Goal: Task Accomplishment & Management: Manage account settings

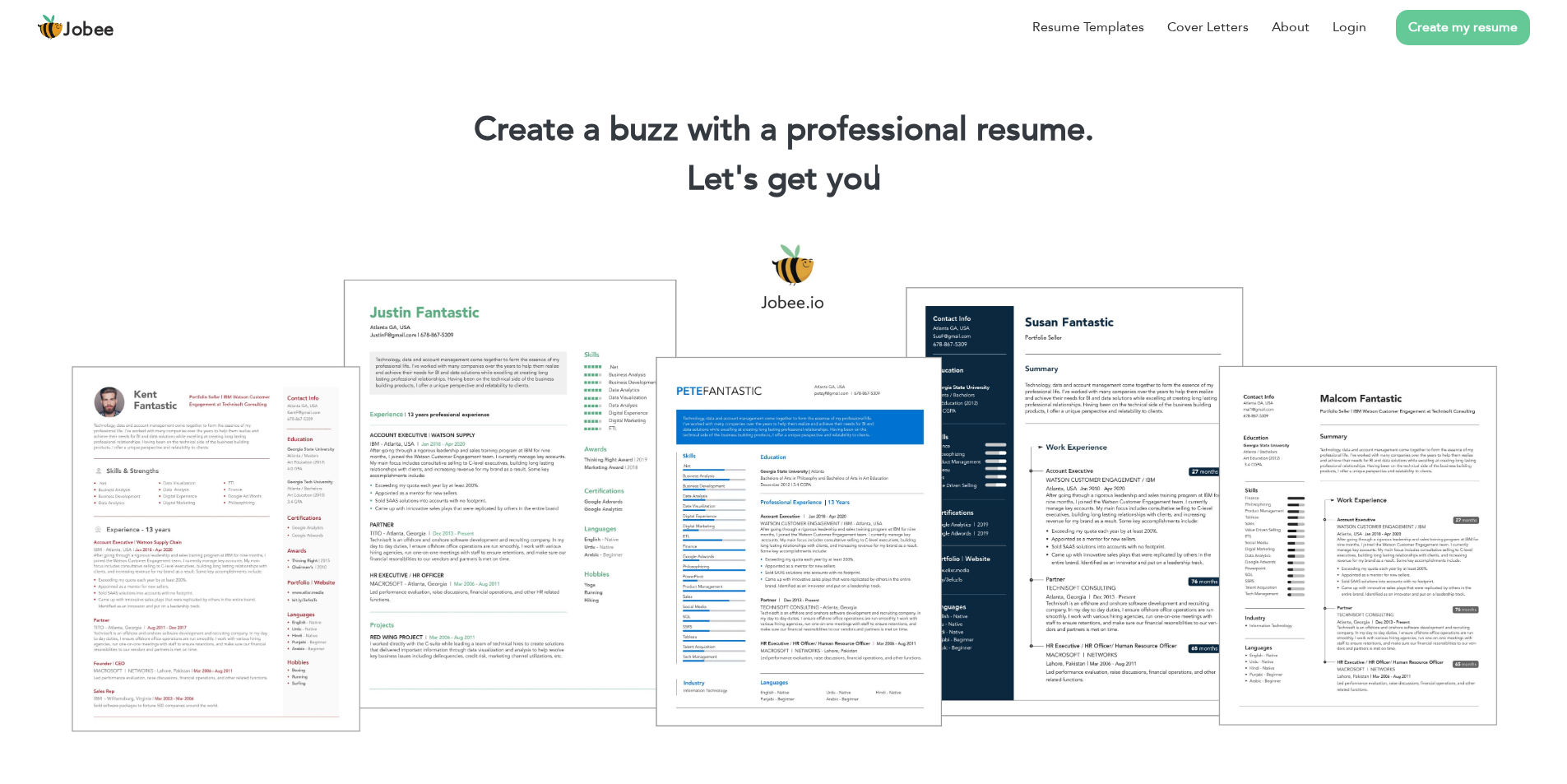
click at [1467, 34] on link "Create my resume" at bounding box center [1463, 27] width 134 height 36
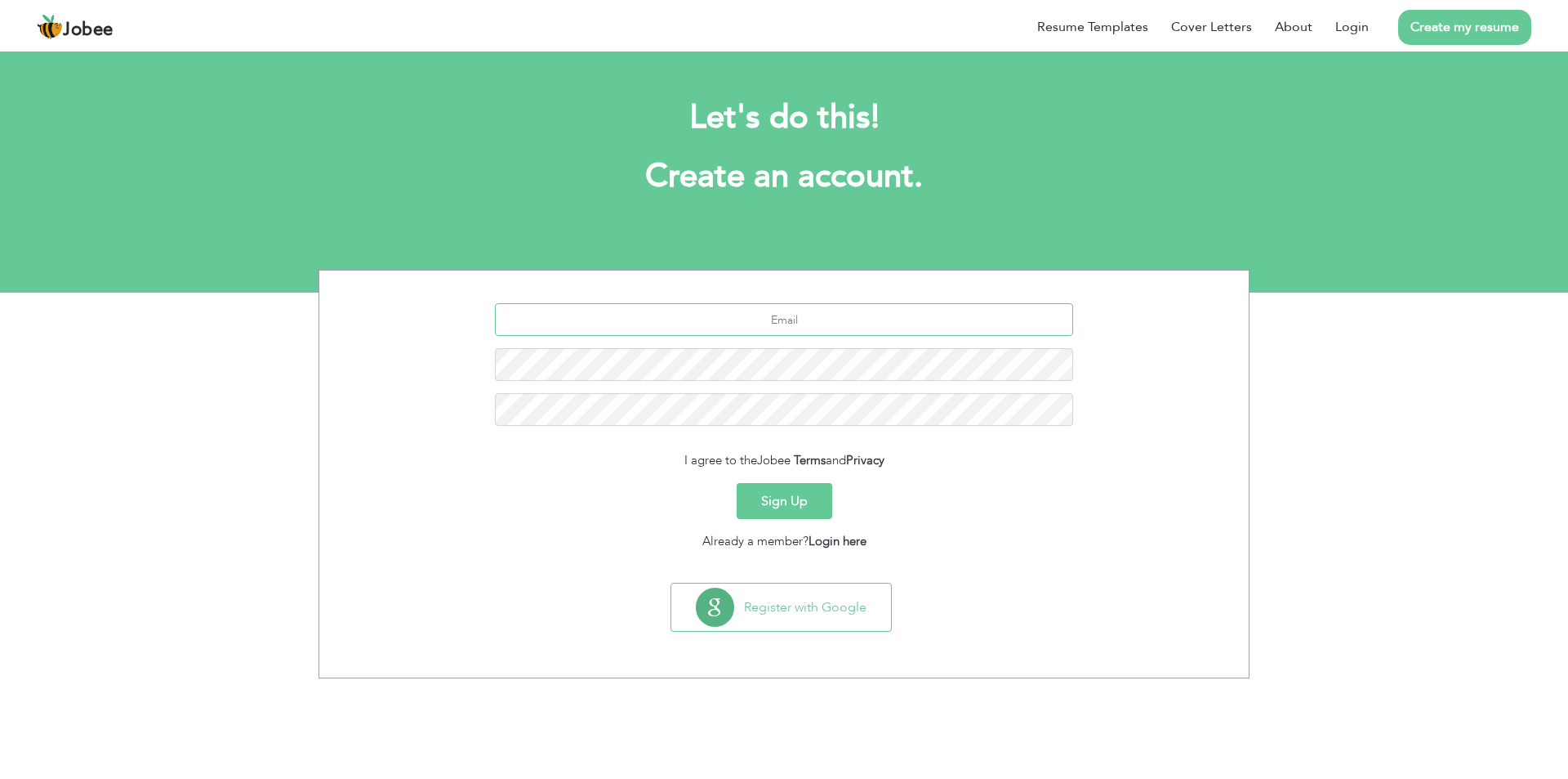
click at [754, 323] on input "text" at bounding box center [784, 320] width 579 height 33
click at [694, 326] on input "text" at bounding box center [784, 320] width 579 height 33
paste input "bdid.hi.dv.sk.d.i.or@gmail.com"
drag, startPoint x: 816, startPoint y: 325, endPoint x: 651, endPoint y: 325, distance: 165.0
click at [651, 325] on input "bdid.hi.dv.sk.d.i.or@gmail.com" at bounding box center [784, 320] width 579 height 33
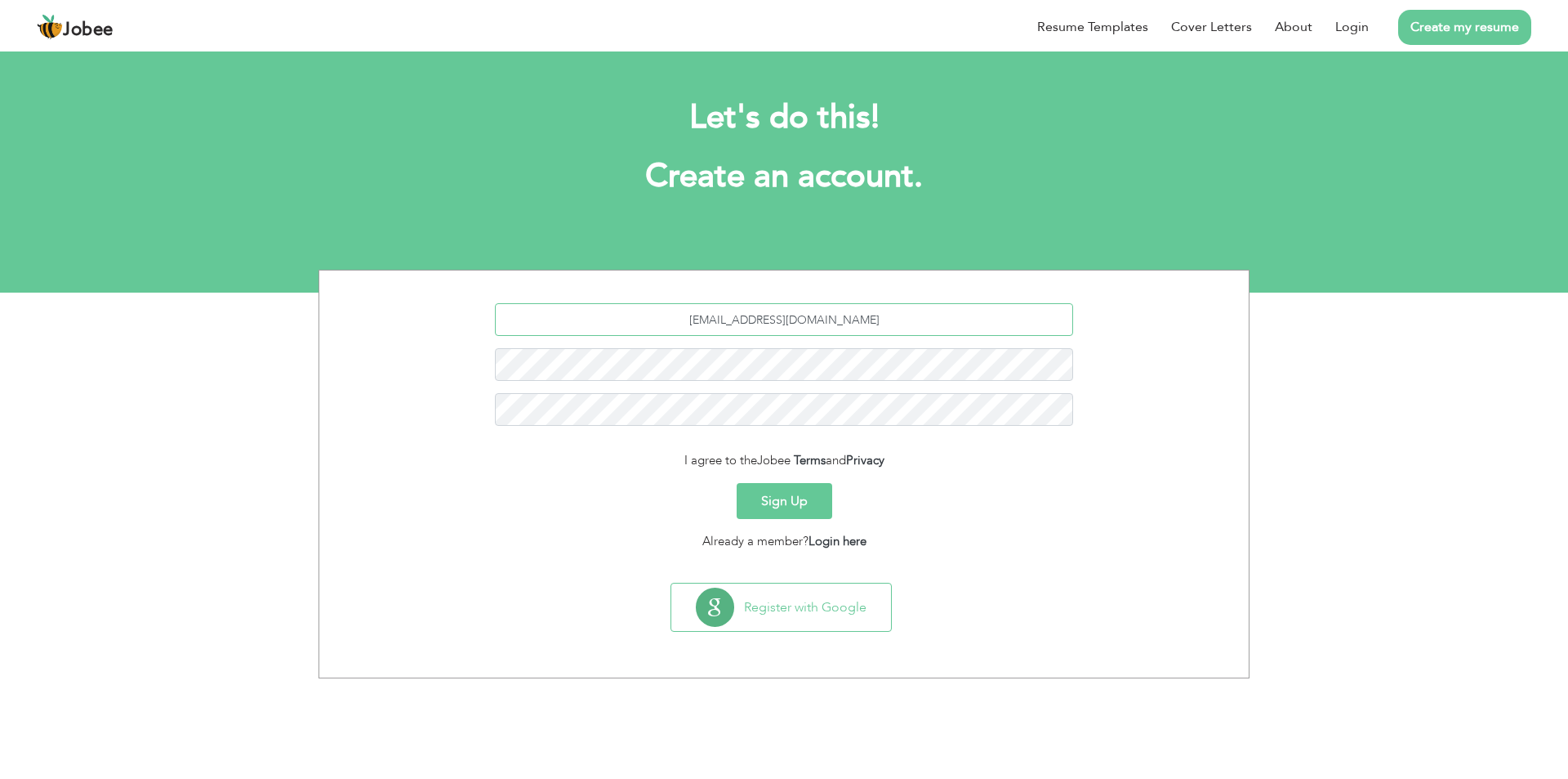
click at [795, 318] on input "bdid.hi.dv.sk.d.i.or@gmail.com" at bounding box center [784, 320] width 579 height 33
type input "sajjad847292@gmail.com"
drag, startPoint x: 782, startPoint y: 316, endPoint x: 702, endPoint y: 322, distance: 80.2
click at [702, 322] on input "sajjad847292@gmail.com" at bounding box center [784, 320] width 579 height 33
click at [699, 322] on input "sajjad847292@gmail.com" at bounding box center [784, 320] width 579 height 33
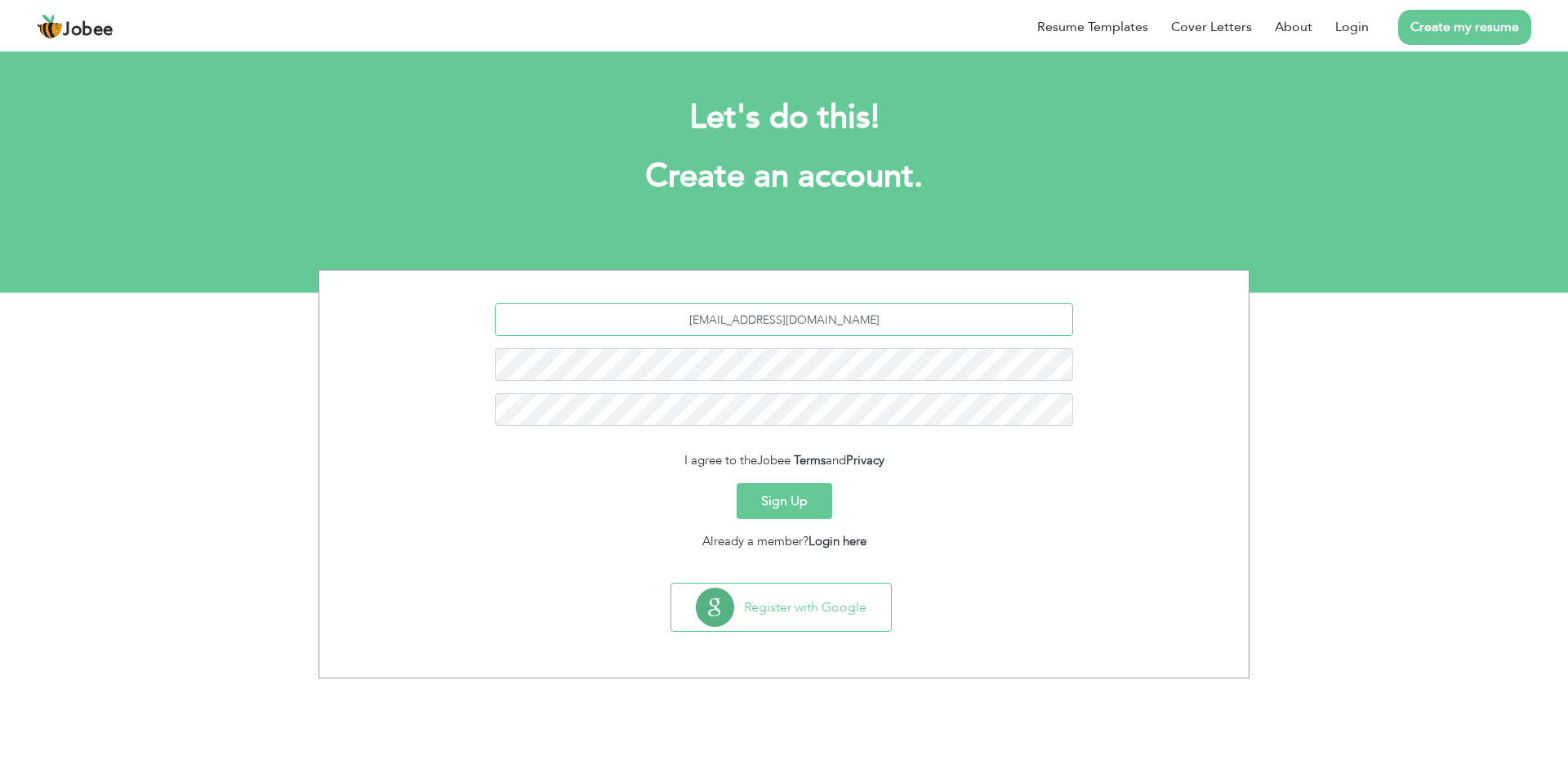
drag, startPoint x: 708, startPoint y: 322, endPoint x: 787, endPoint y: 317, distance: 79.2
click at [787, 317] on input "sajjad847292@gmail.com" at bounding box center [784, 320] width 579 height 33
click at [770, 503] on button "Sign Up" at bounding box center [784, 501] width 95 height 36
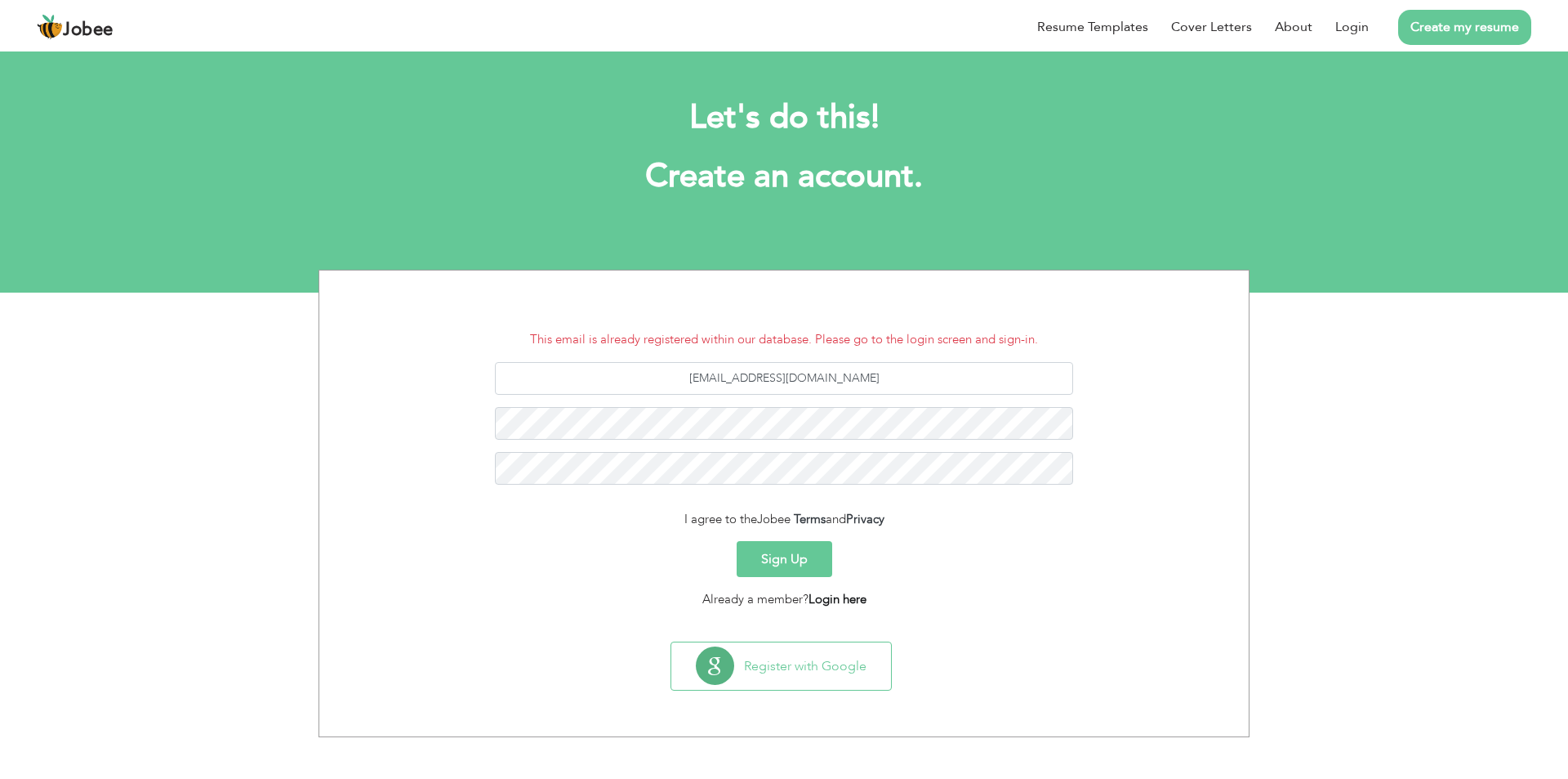
click at [831, 598] on link "Login here" at bounding box center [837, 599] width 58 height 16
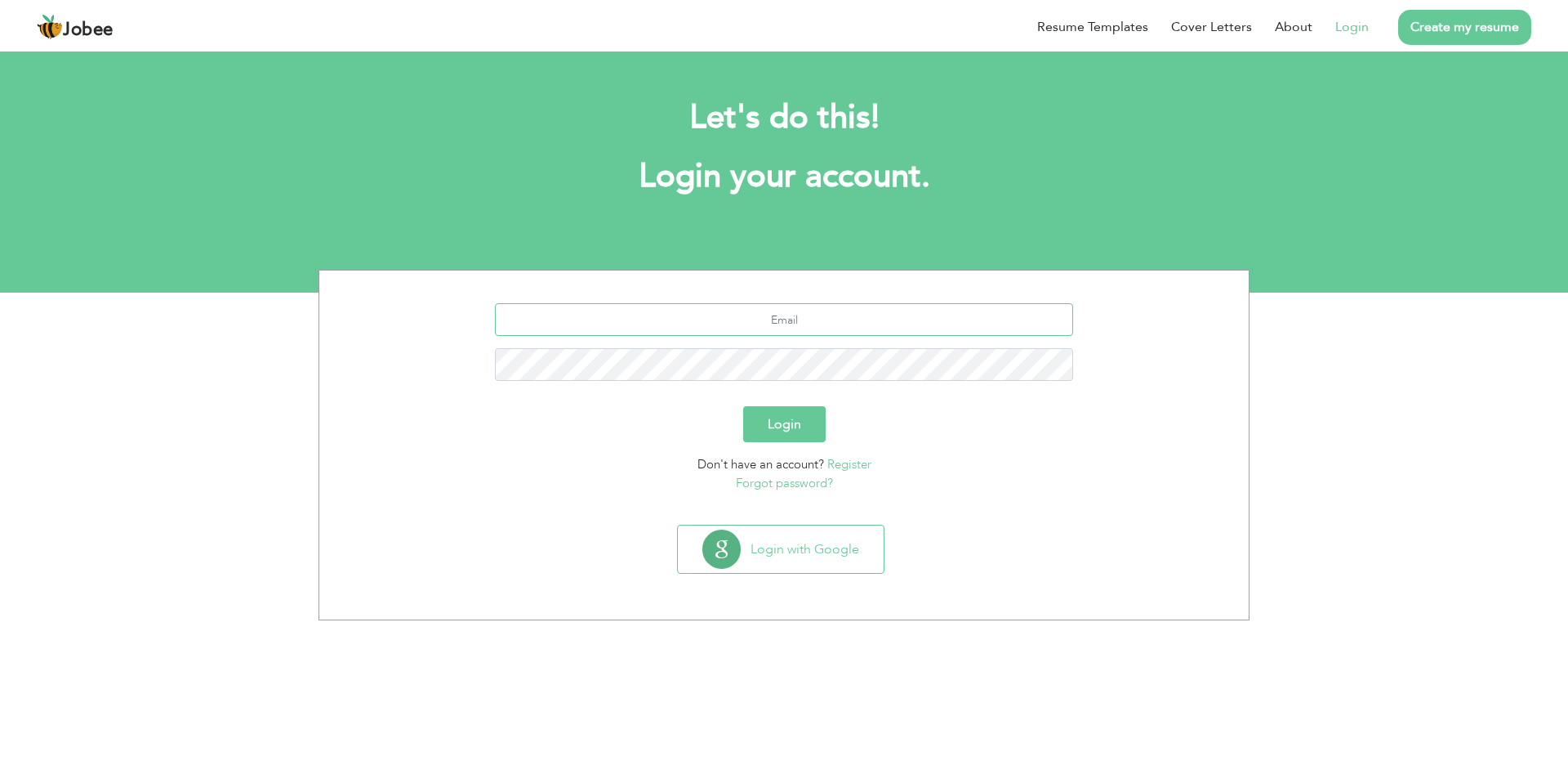
click at [692, 312] on input "text" at bounding box center [784, 320] width 579 height 33
type input "[EMAIL_ADDRESS][DOMAIN_NAME]"
drag, startPoint x: 784, startPoint y: 313, endPoint x: 720, endPoint y: 325, distance: 65.1
click at [720, 325] on input "[EMAIL_ADDRESS][DOMAIN_NAME]" at bounding box center [784, 320] width 579 height 33
click at [784, 427] on button "Login" at bounding box center [784, 424] width 82 height 36
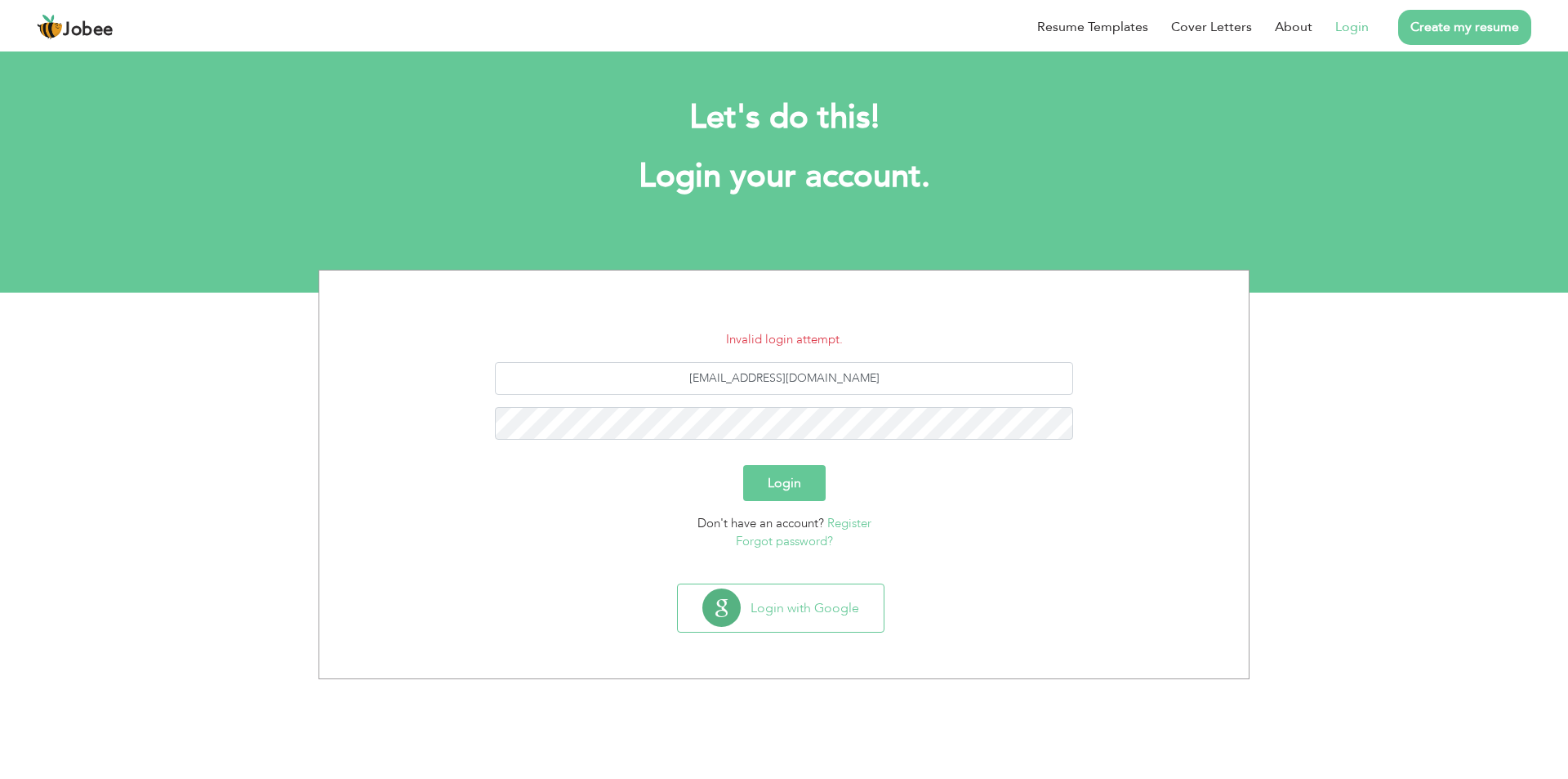
click at [784, 541] on link "Forgot password?" at bounding box center [784, 541] width 97 height 16
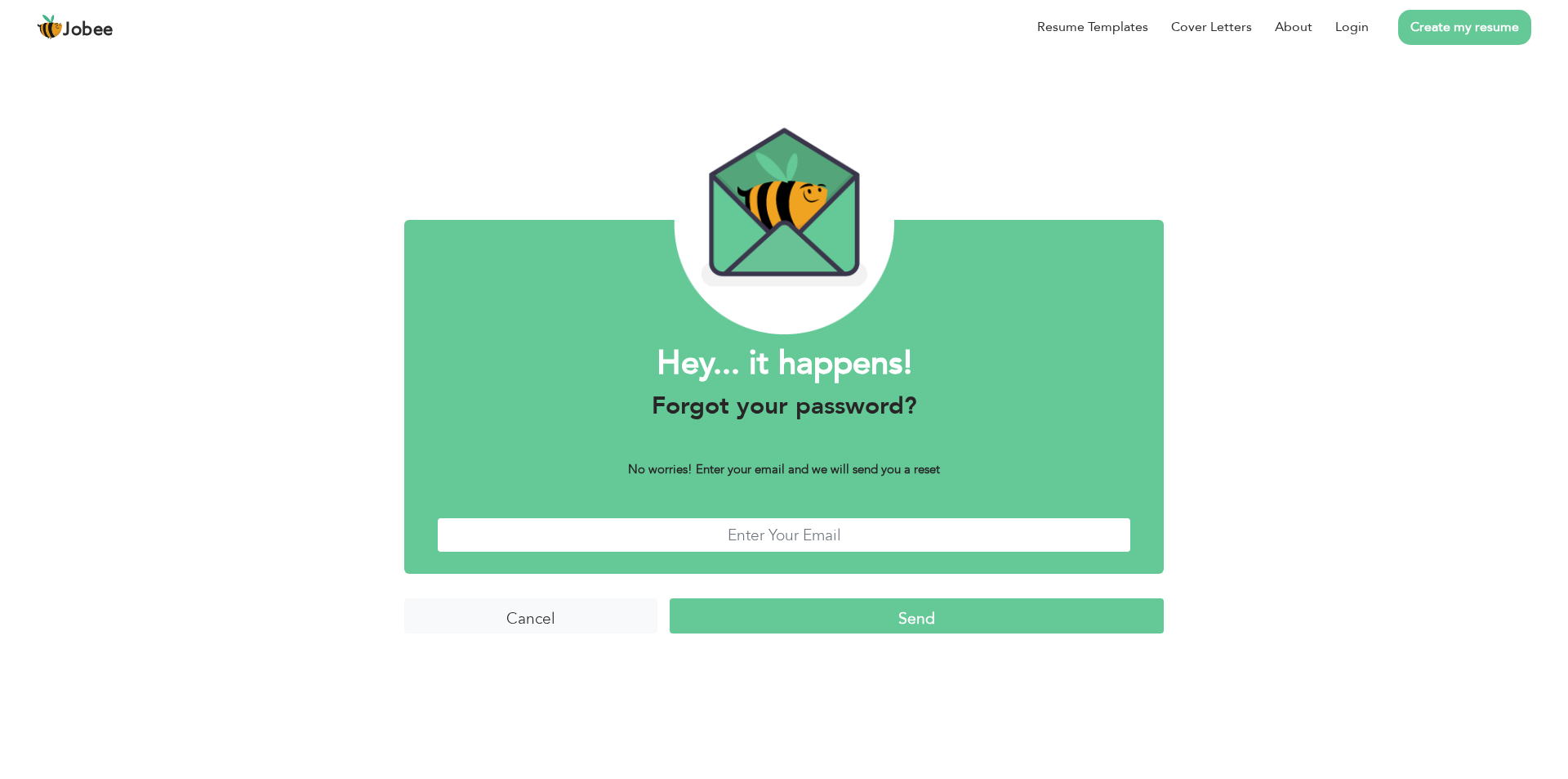
click at [698, 541] on input "text" at bounding box center [784, 534] width 694 height 35
type input "sajjad847292@gmail.com"
click at [899, 620] on input "Send" at bounding box center [917, 615] width 494 height 35
